Goal: Navigation & Orientation: Go to known website

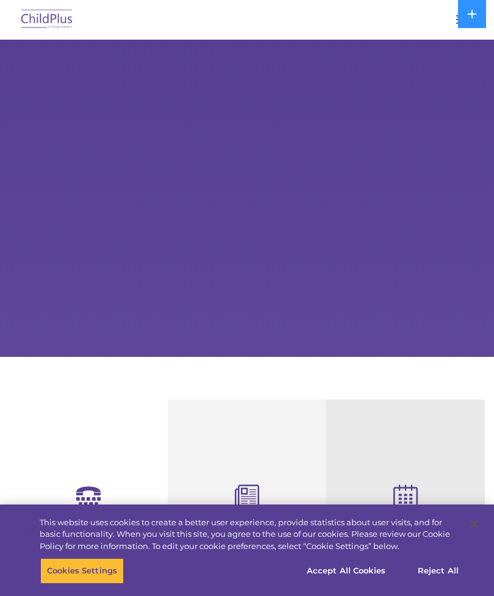
select select "MEDIUM"
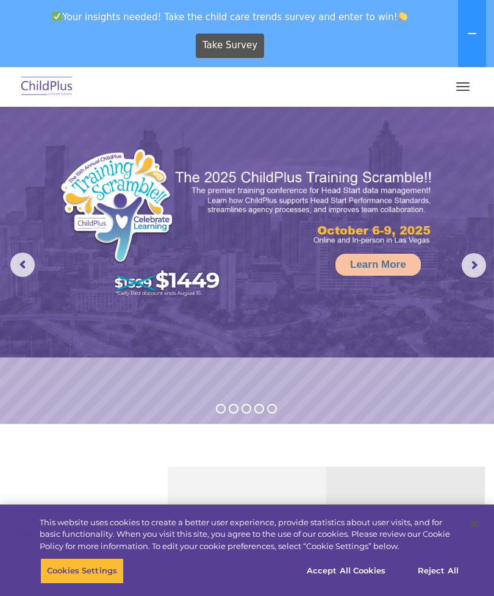
click at [464, 87] on span "button" at bounding box center [463, 86] width 13 height 1
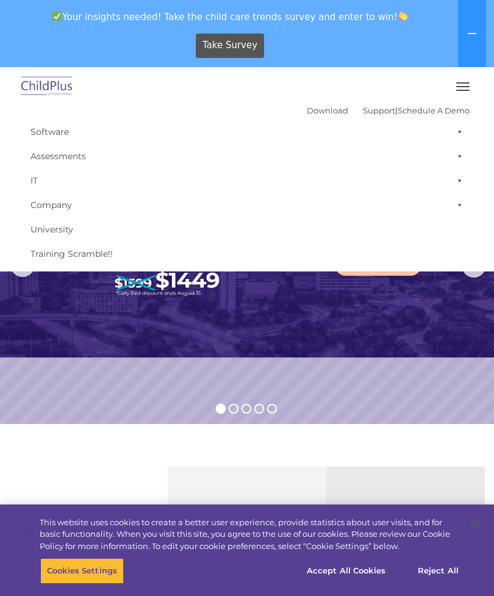
click at [463, 86] on span "button" at bounding box center [463, 86] width 13 height 1
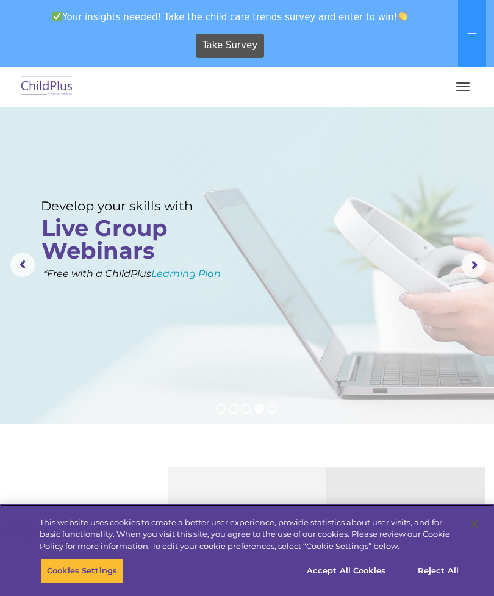
click at [352, 572] on button "Accept All Cookies" at bounding box center [346, 571] width 92 height 26
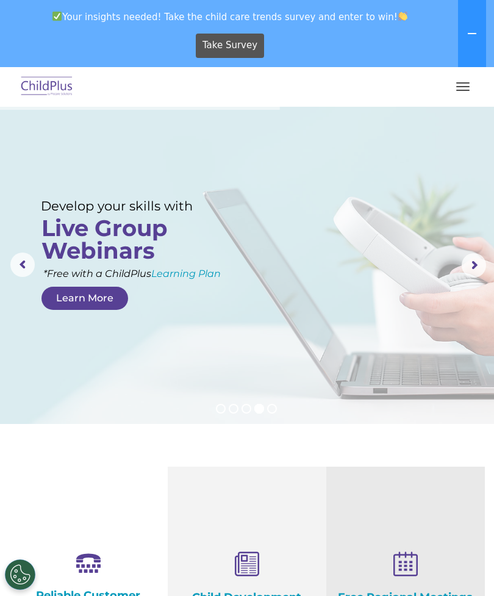
click at [50, 86] on img at bounding box center [46, 87] width 57 height 29
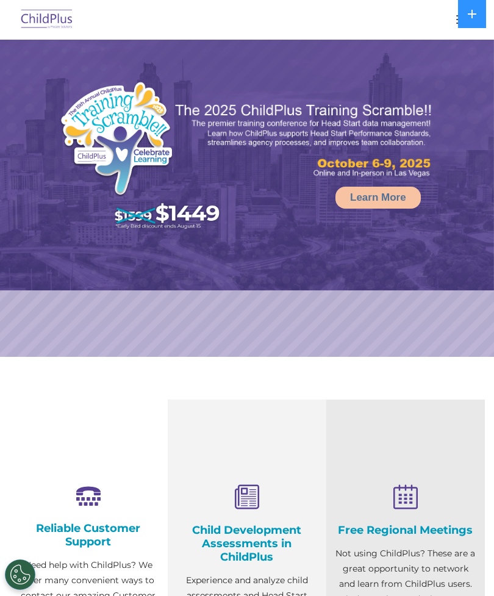
select select "MEDIUM"
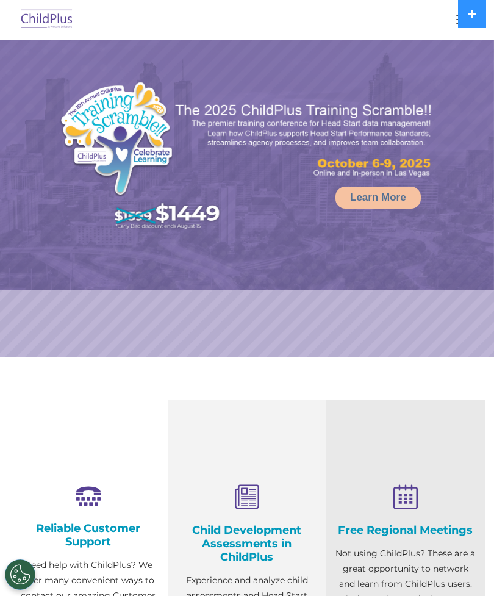
select select "MEDIUM"
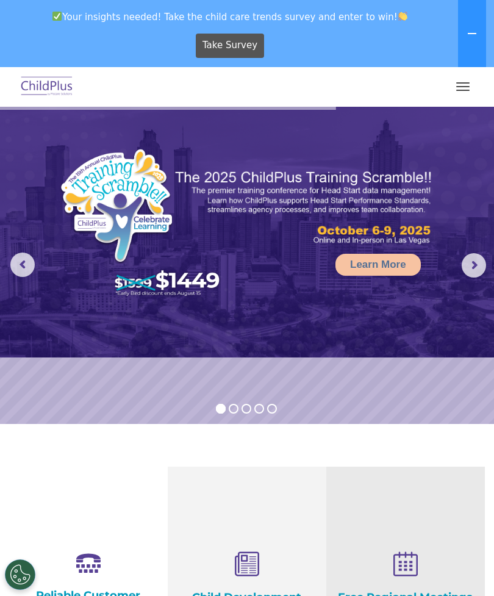
click at [462, 84] on button "button" at bounding box center [463, 87] width 26 height 20
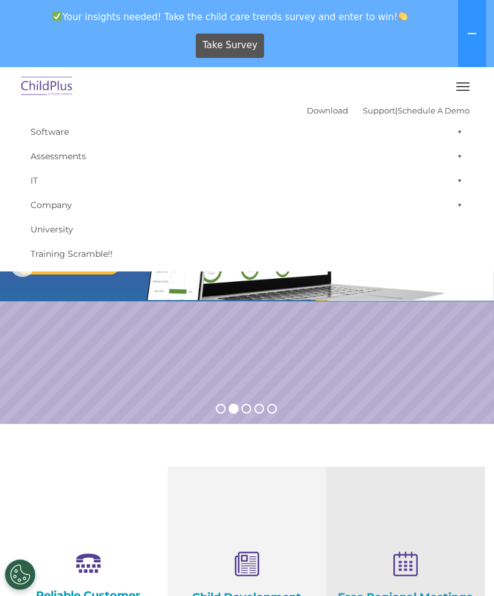
click at [470, 30] on icon at bounding box center [473, 34] width 10 height 10
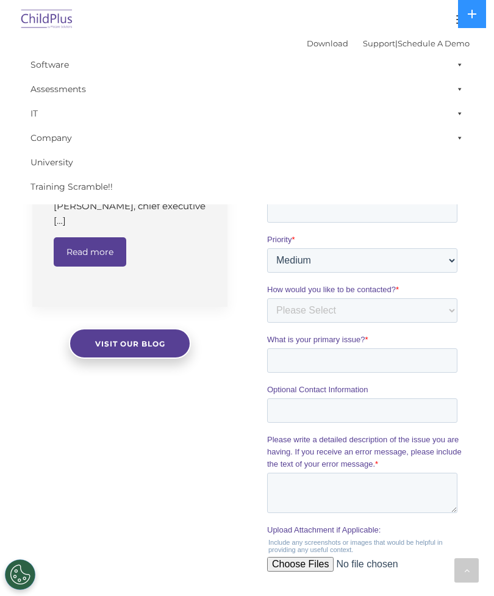
scroll to position [873, 0]
